Goal: Information Seeking & Learning: Learn about a topic

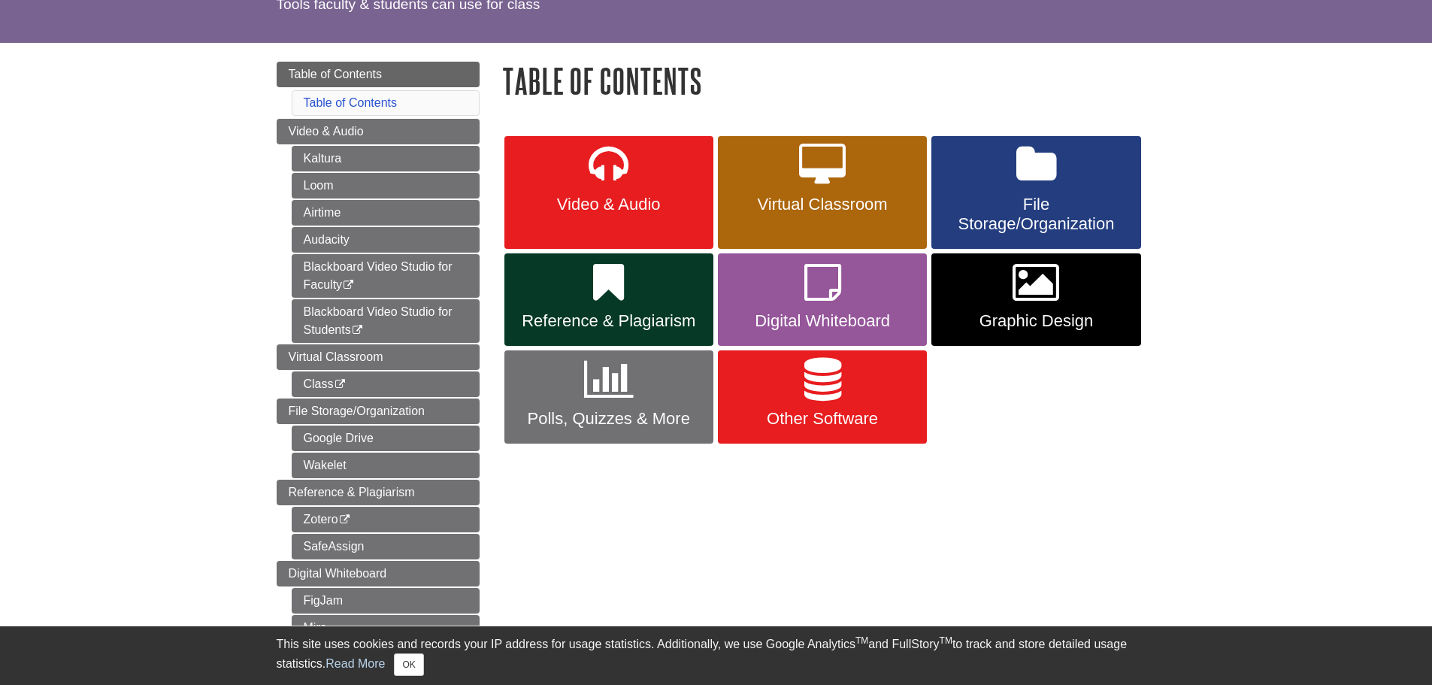
scroll to position [150, 0]
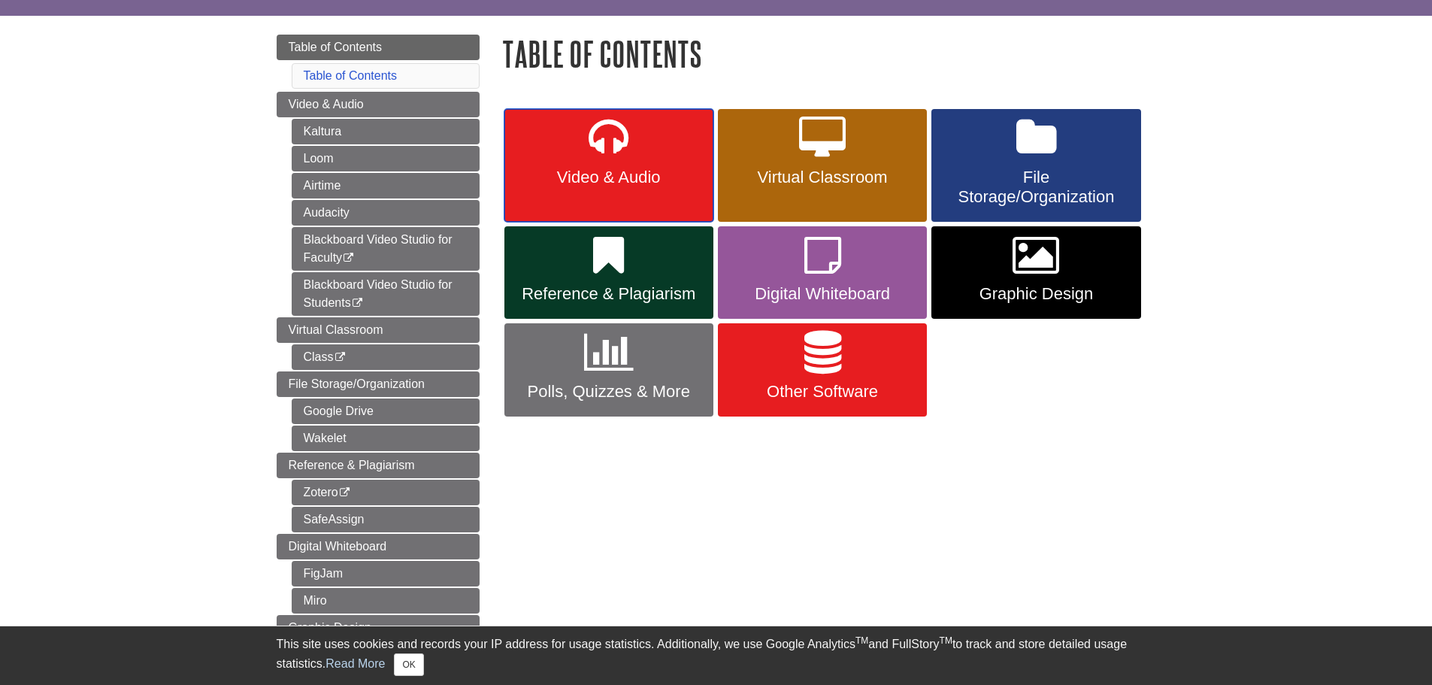
click at [618, 141] on icon at bounding box center [608, 138] width 40 height 44
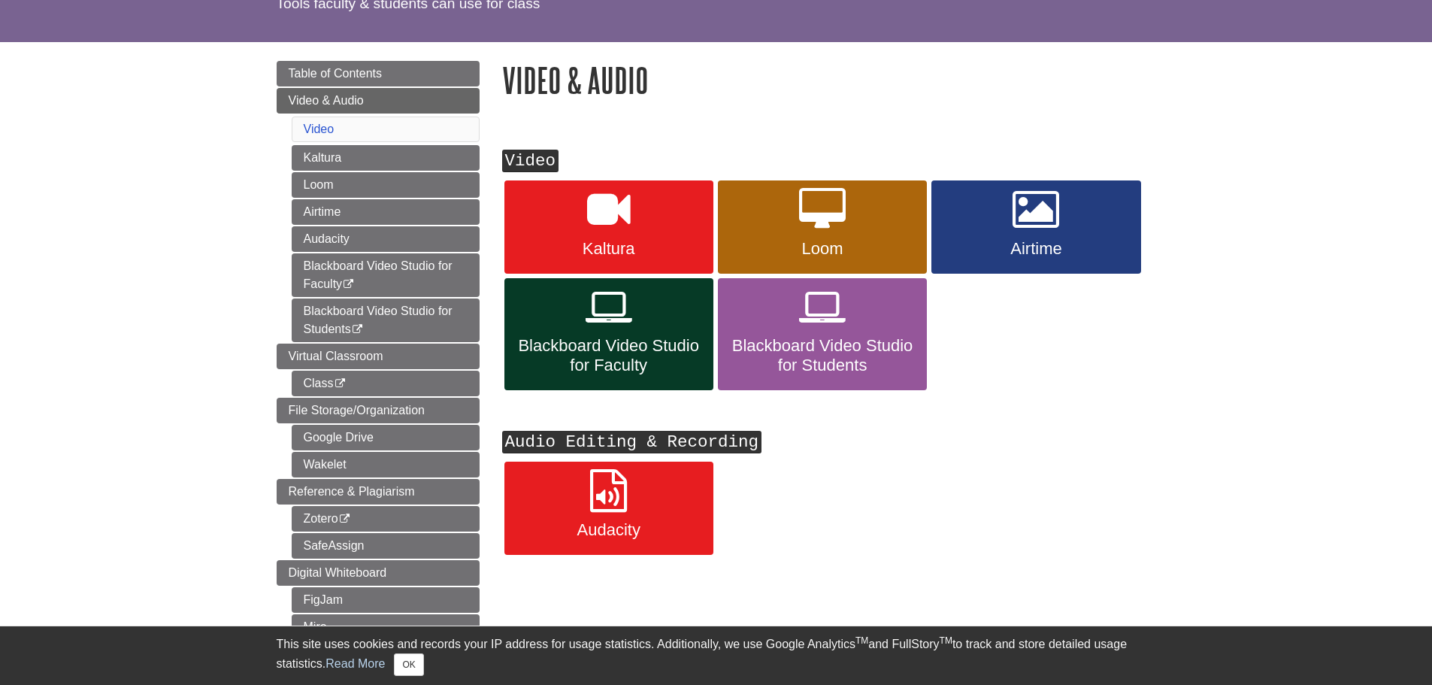
scroll to position [150, 0]
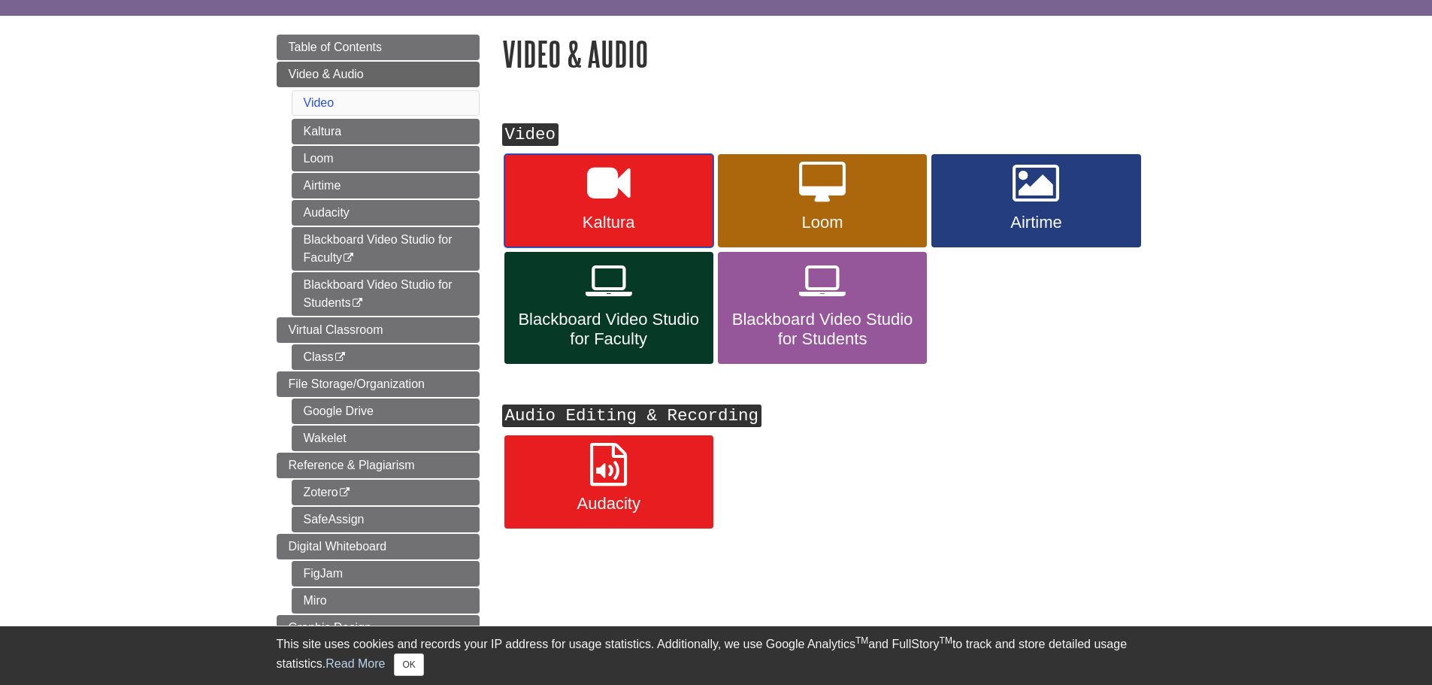
click at [597, 209] on link "Kaltura" at bounding box center [608, 200] width 209 height 93
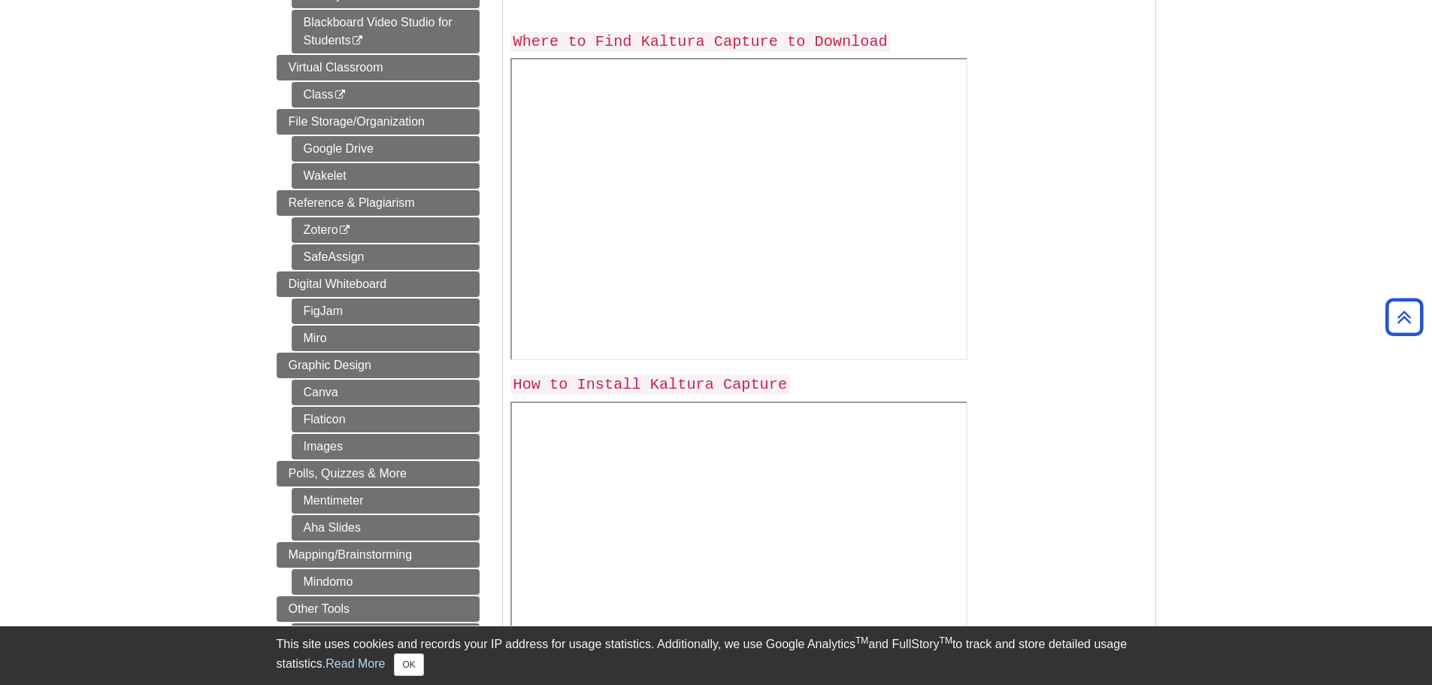
scroll to position [8, 0]
